Goal: Browse casually: Explore the website without a specific task or goal

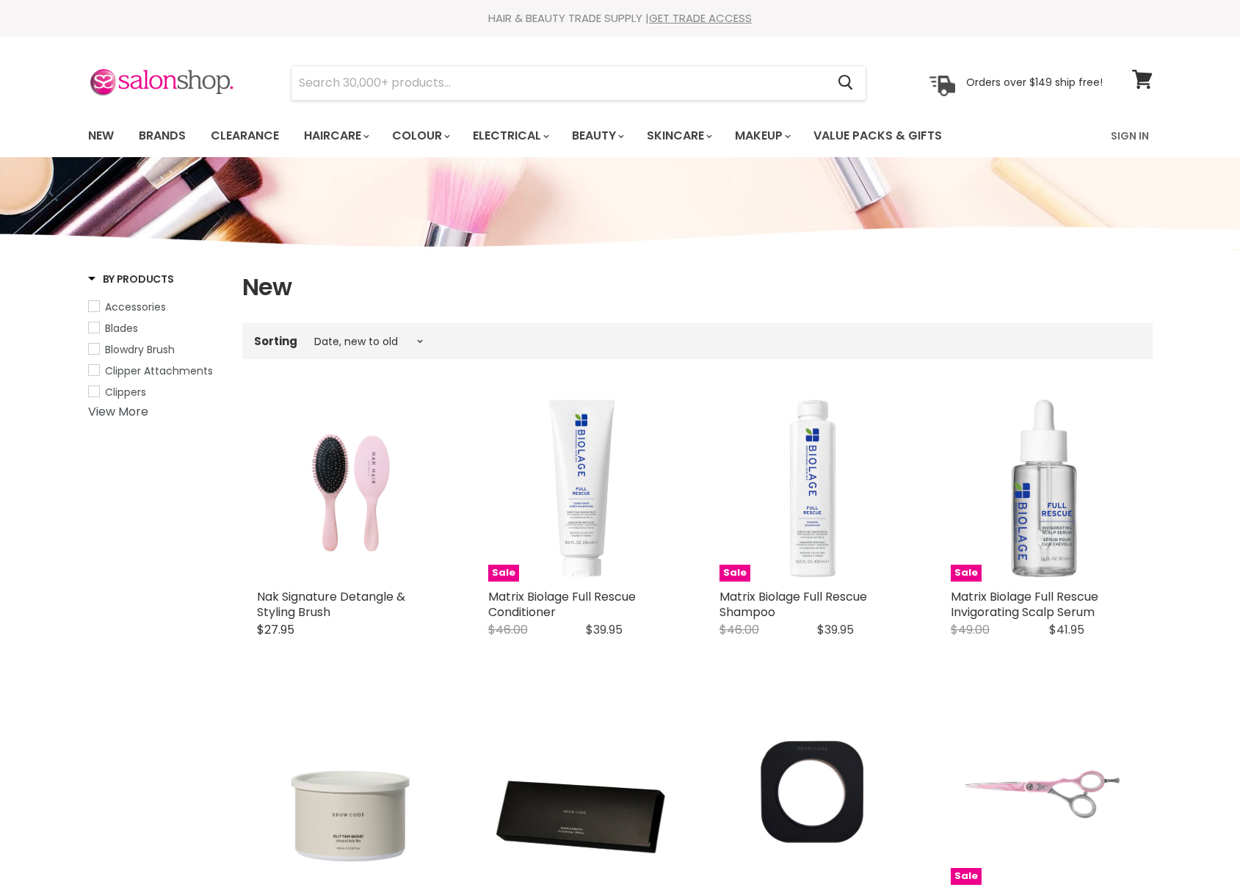
select select "created-descending"
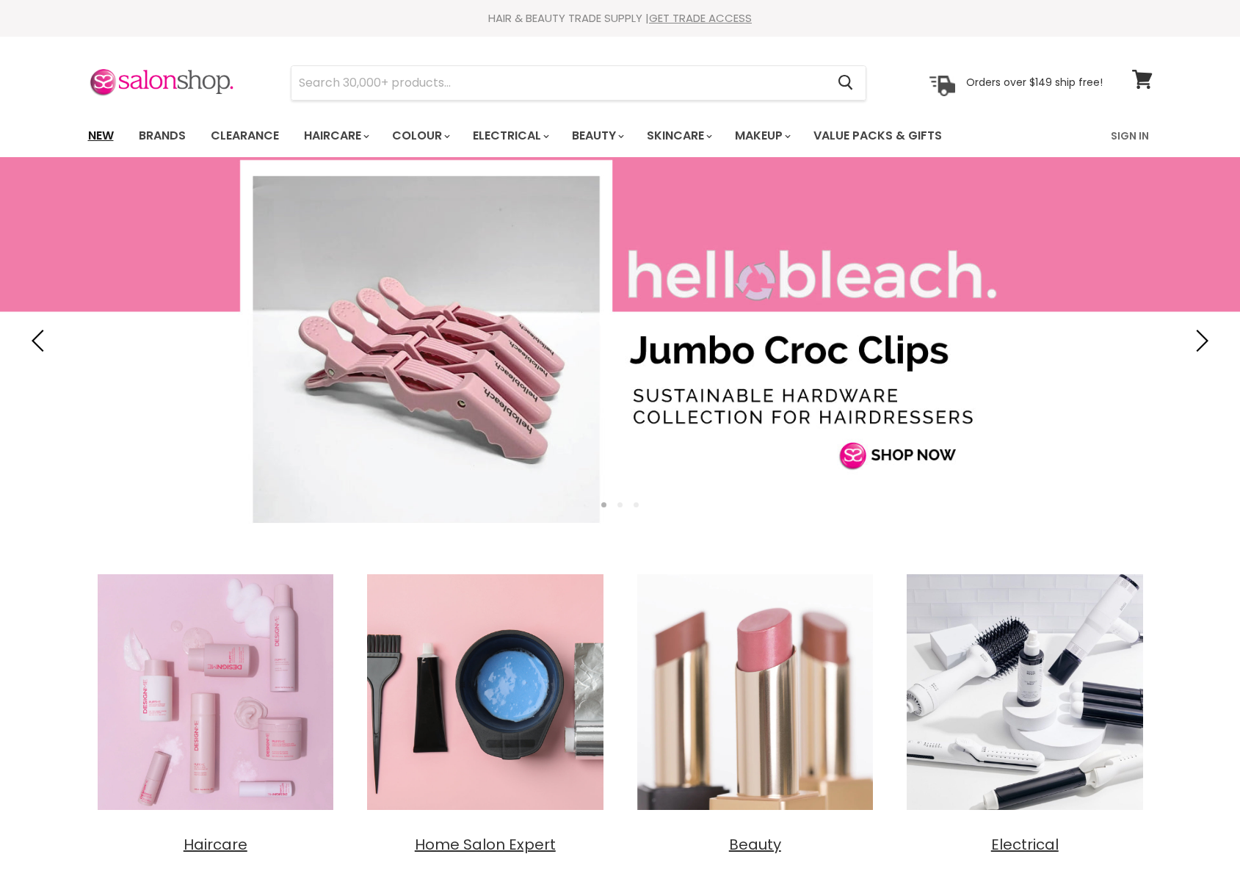
click at [95, 134] on link "New" at bounding box center [101, 135] width 48 height 31
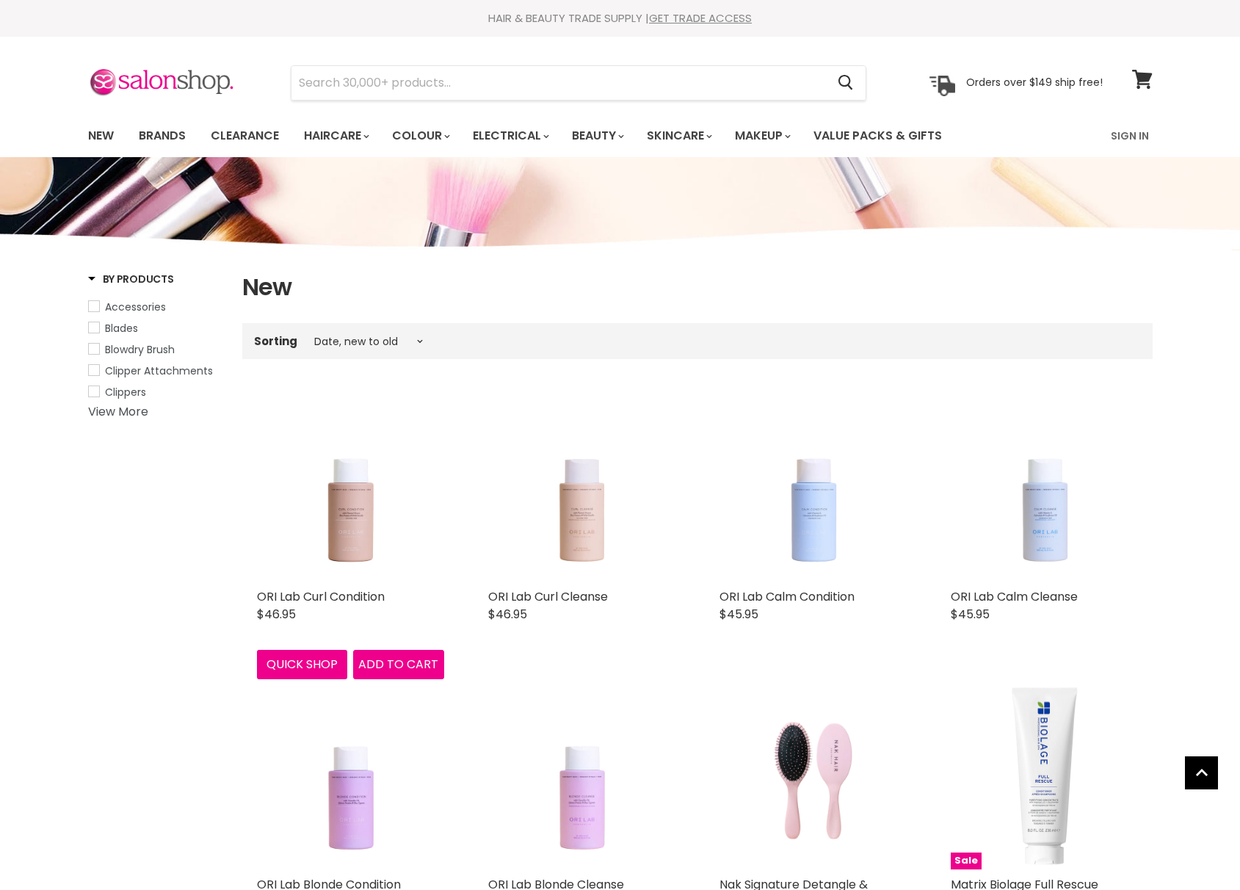
select select "created-descending"
